Goal: Transaction & Acquisition: Purchase product/service

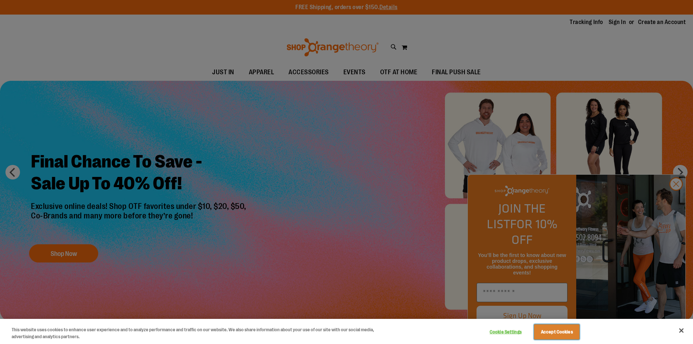
click at [570, 335] on button "Accept Cookies" at bounding box center [556, 331] width 45 height 15
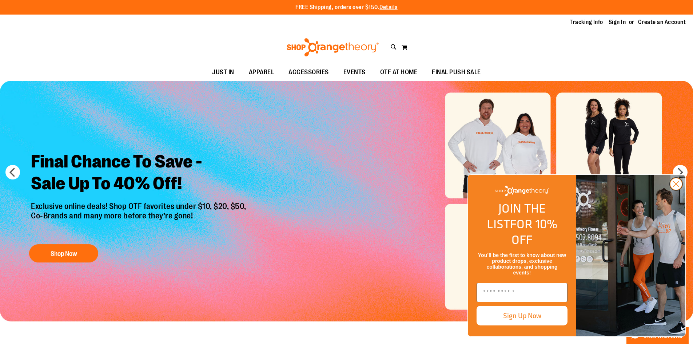
click at [680, 190] on circle "Close dialog" at bounding box center [676, 184] width 12 height 12
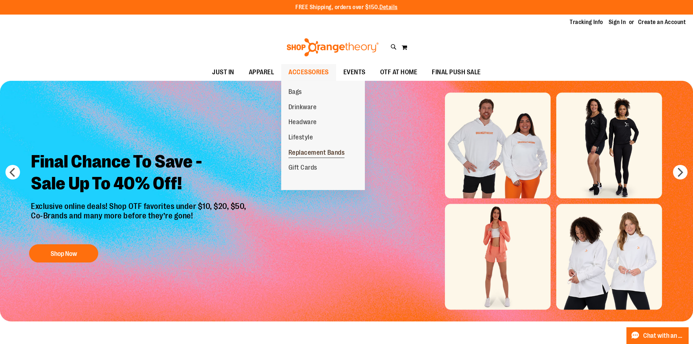
click at [321, 150] on span "Replacement Bands" at bounding box center [317, 153] width 56 height 9
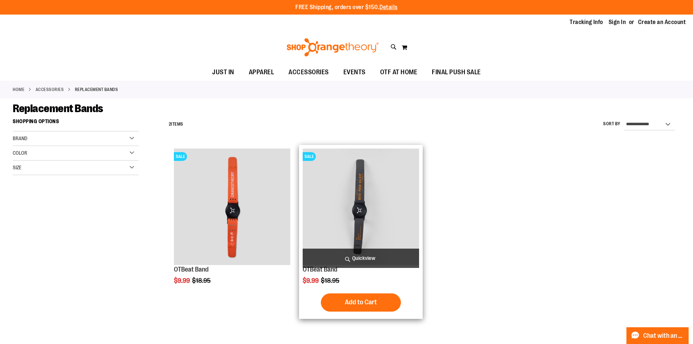
click at [356, 205] on img "product" at bounding box center [361, 206] width 116 height 116
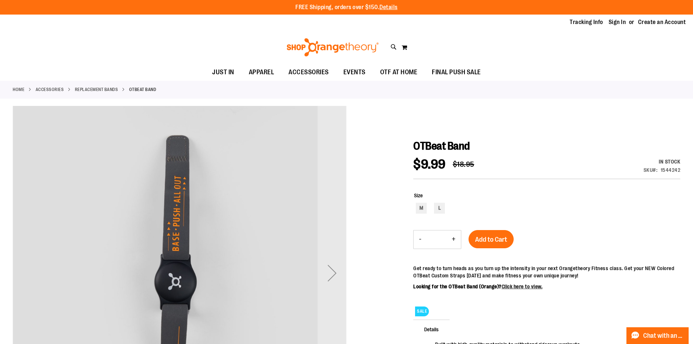
click at [338, 48] on img at bounding box center [333, 47] width 94 height 18
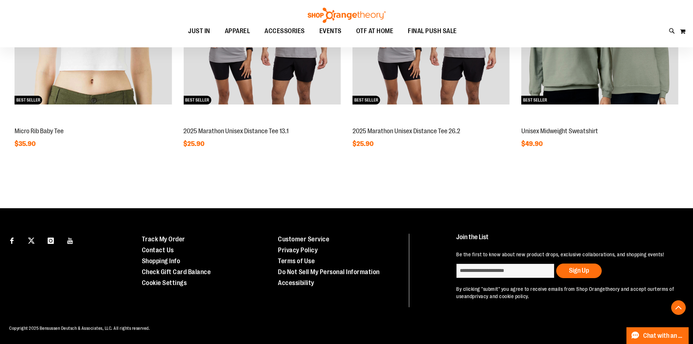
scroll to position [759, 0]
